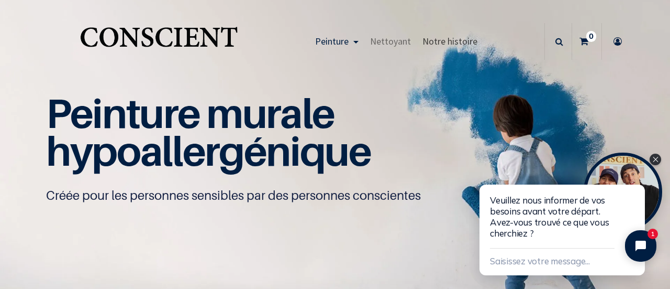
click at [446, 31] on link "Notre histoire" at bounding box center [450, 41] width 67 height 37
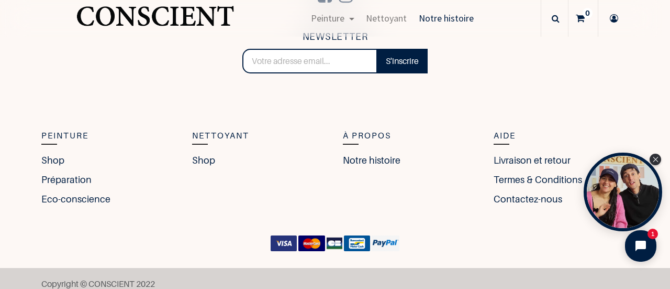
scroll to position [1945, 0]
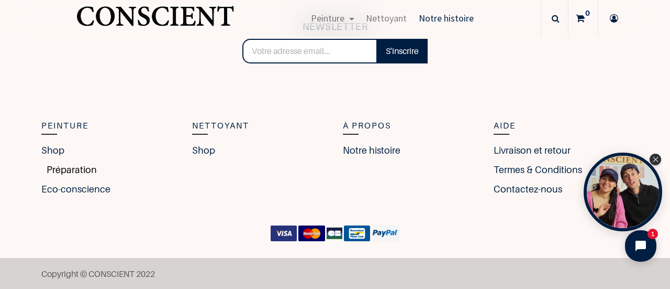
click at [59, 171] on link "Préparation" at bounding box center [69, 169] width 56 height 14
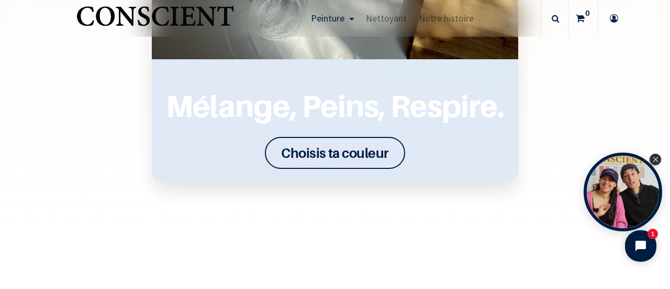
scroll to position [1316, 0]
click at [325, 137] on link "Choisis ta couleur" at bounding box center [335, 153] width 140 height 32
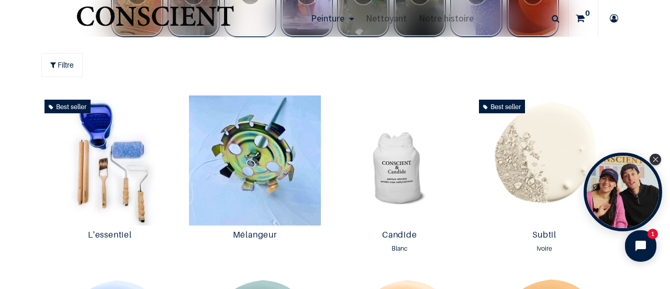
scroll to position [553, 0]
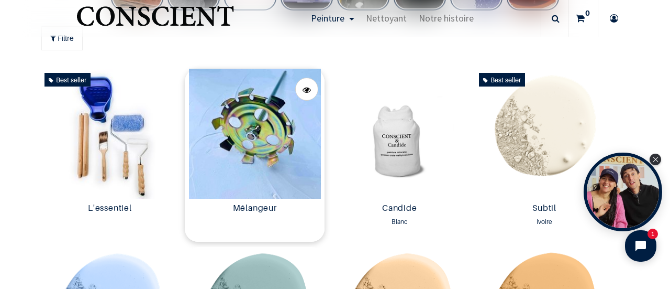
click at [247, 141] on img at bounding box center [255, 134] width 140 height 130
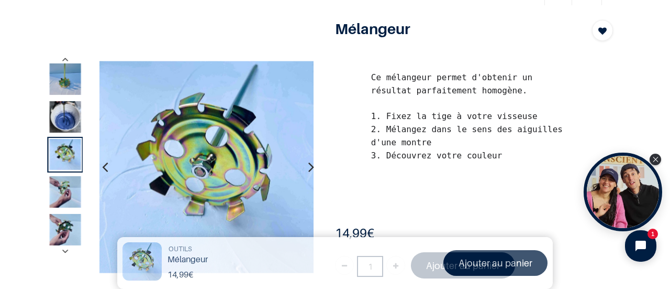
scroll to position [47, 0]
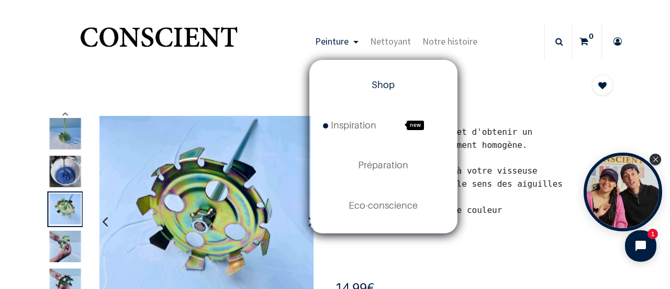
click at [377, 87] on span "Shop" at bounding box center [383, 84] width 23 height 11
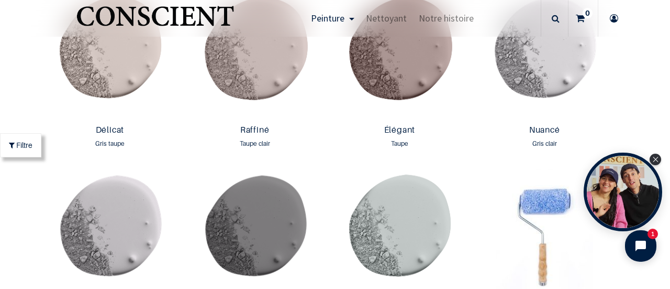
scroll to position [1815, 0]
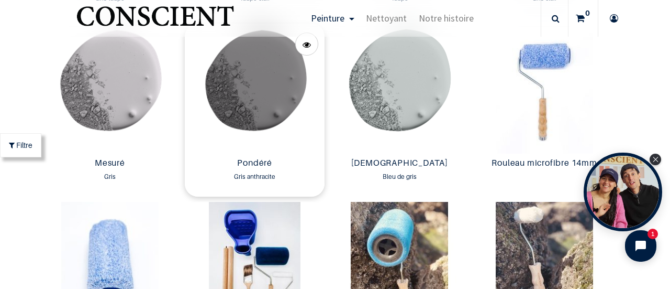
click at [268, 108] on img at bounding box center [255, 89] width 140 height 130
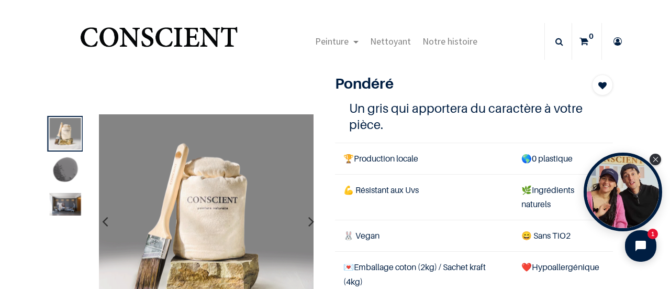
click at [62, 167] on img at bounding box center [64, 171] width 31 height 31
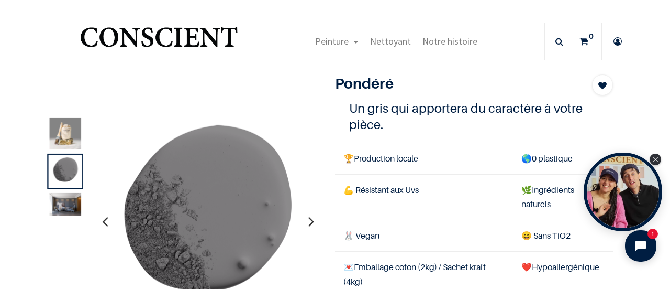
scroll to position [54, 0]
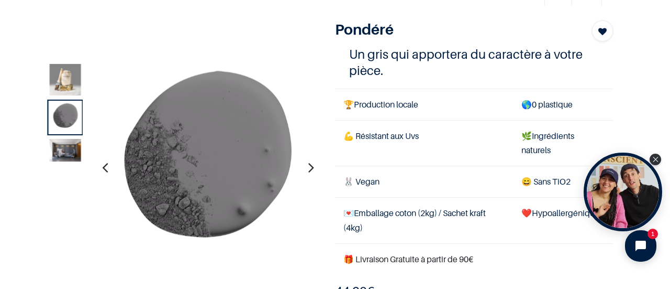
click at [75, 153] on img at bounding box center [64, 150] width 31 height 23
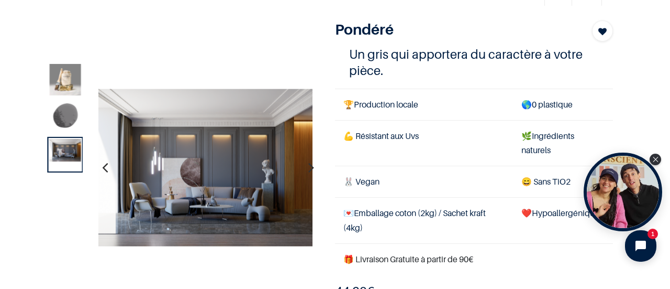
click at [59, 85] on img at bounding box center [64, 79] width 31 height 31
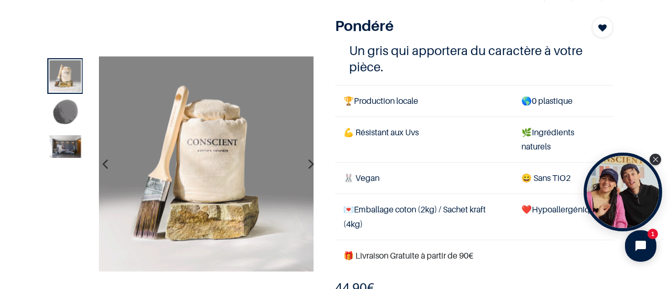
scroll to position [58, 0]
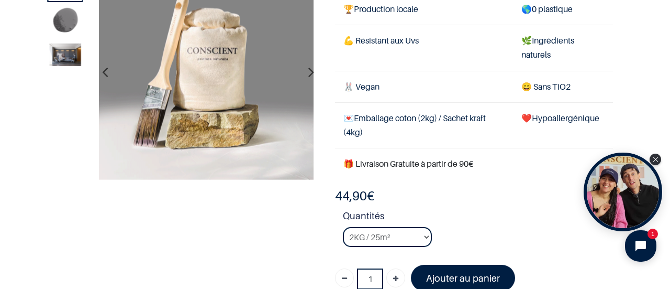
scroll to position [87, 0]
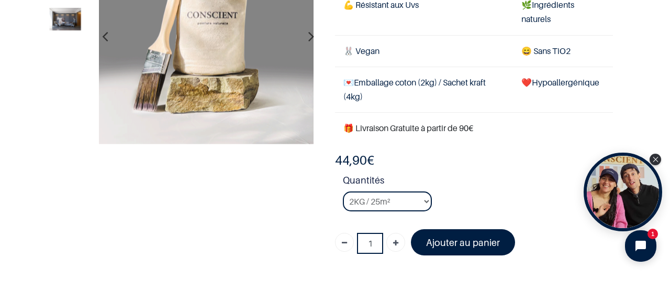
scroll to position [132, 0]
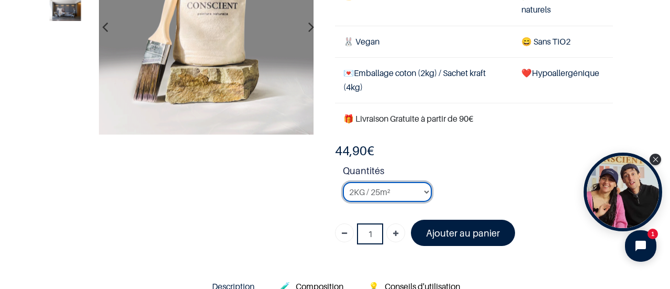
click at [410, 185] on select "2KG / 25m² 4KG / 50m² 8KG / 100m² Testeur" at bounding box center [387, 192] width 89 height 20
click at [445, 154] on div "44,90 € 44,90 € 44.9 EUR 44,90 €" at bounding box center [474, 150] width 278 height 17
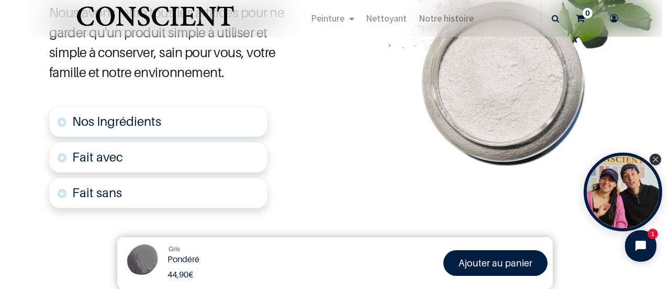
scroll to position [618, 0]
click at [173, 125] on link "Nos Ingrédients" at bounding box center [158, 121] width 219 height 30
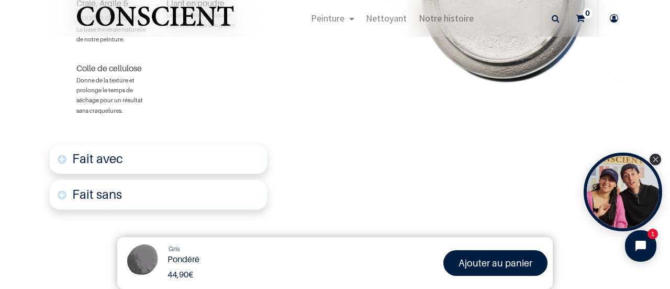
scroll to position [788, 0]
click at [167, 157] on link "Fait avec" at bounding box center [158, 157] width 219 height 30
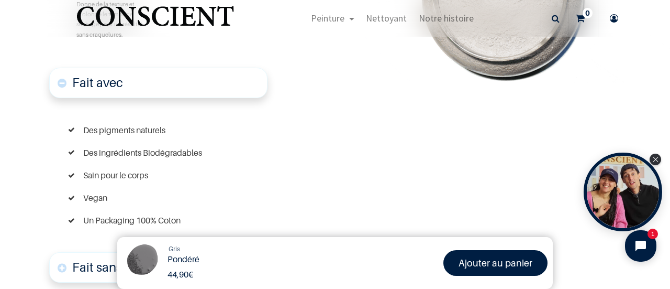
scroll to position [878, 0]
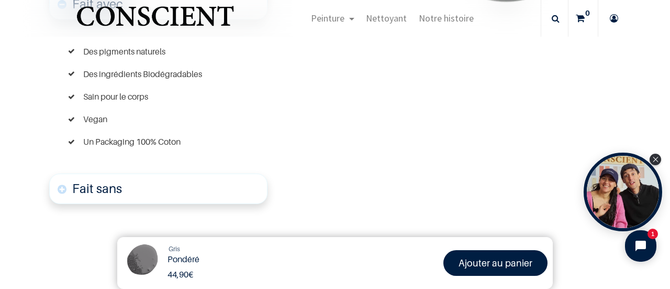
click at [122, 190] on link "Fait sans" at bounding box center [158, 188] width 219 height 30
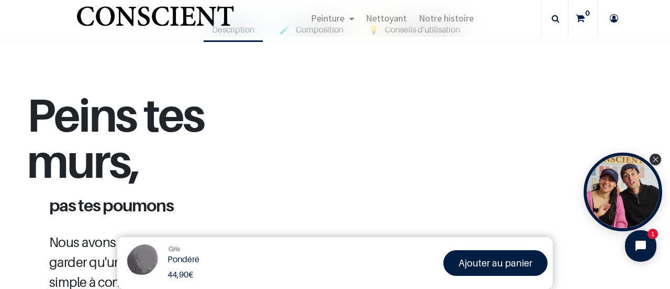
scroll to position [250, 0]
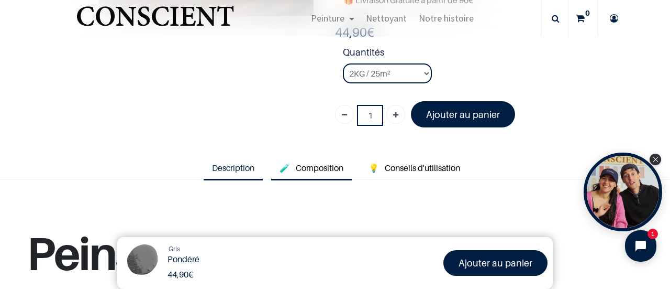
click at [302, 176] on link "🧪 Composition" at bounding box center [311, 168] width 81 height 24
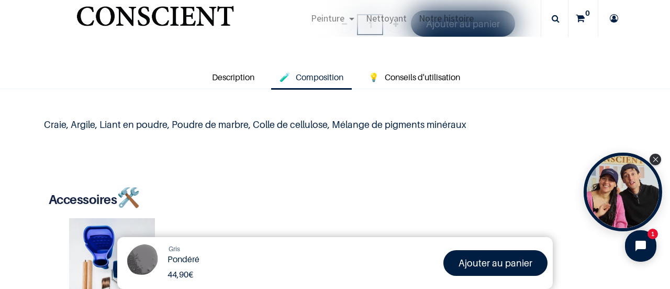
scroll to position [341, 0]
click at [418, 75] on span "Conseils d'utilisation" at bounding box center [422, 76] width 75 height 10
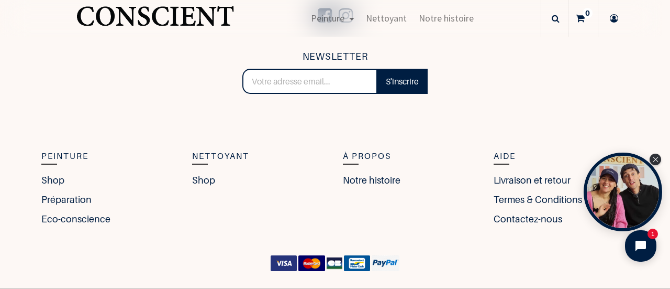
scroll to position [2263, 0]
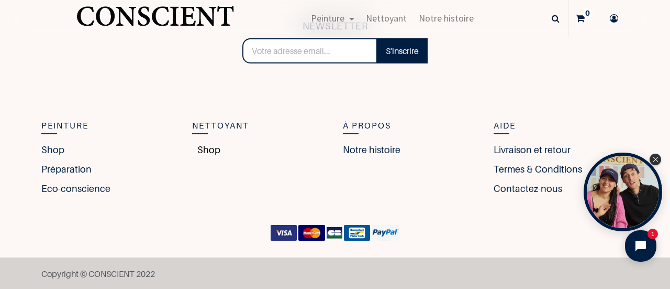
click at [195, 152] on link "Shop" at bounding box center [206, 149] width 28 height 14
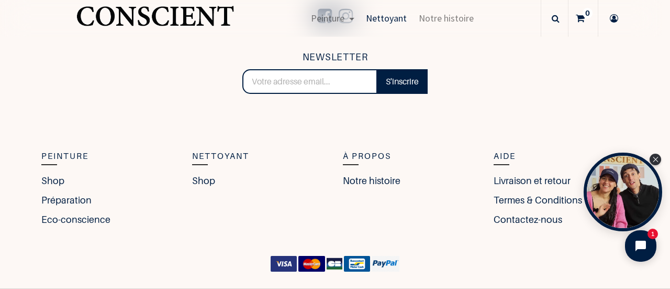
scroll to position [2476, 0]
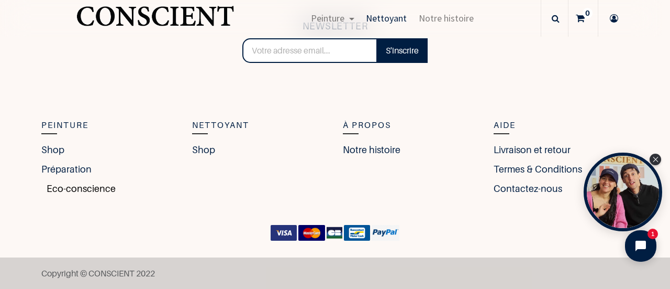
click at [87, 186] on link "Eco-conscience" at bounding box center [78, 188] width 74 height 14
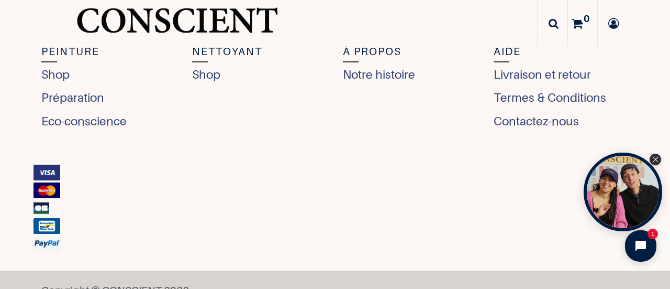
scroll to position [3746, 0]
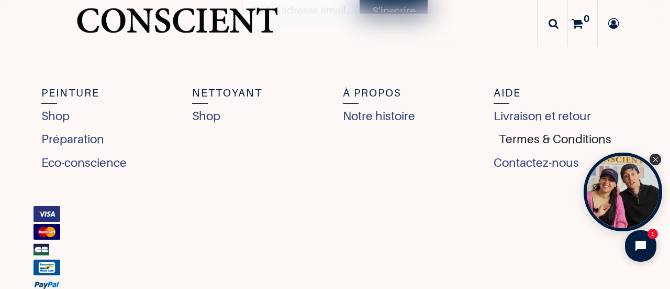
click at [513, 134] on link "Termes & Conditions" at bounding box center [553, 139] width 118 height 18
